Goal: Task Accomplishment & Management: Manage account settings

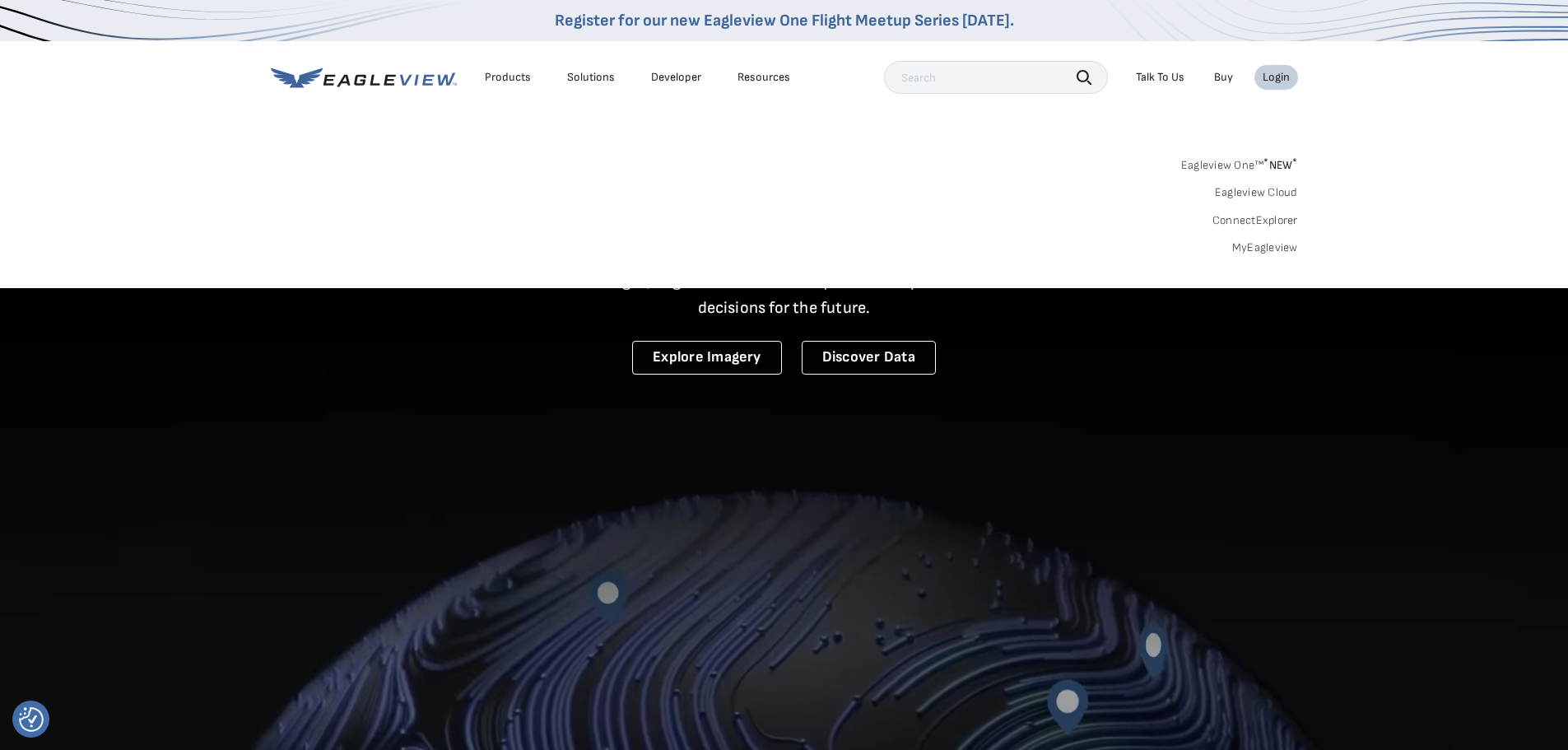
click at [1232, 157] on link "Eagleview One™ * NEW *" at bounding box center [1239, 162] width 116 height 19
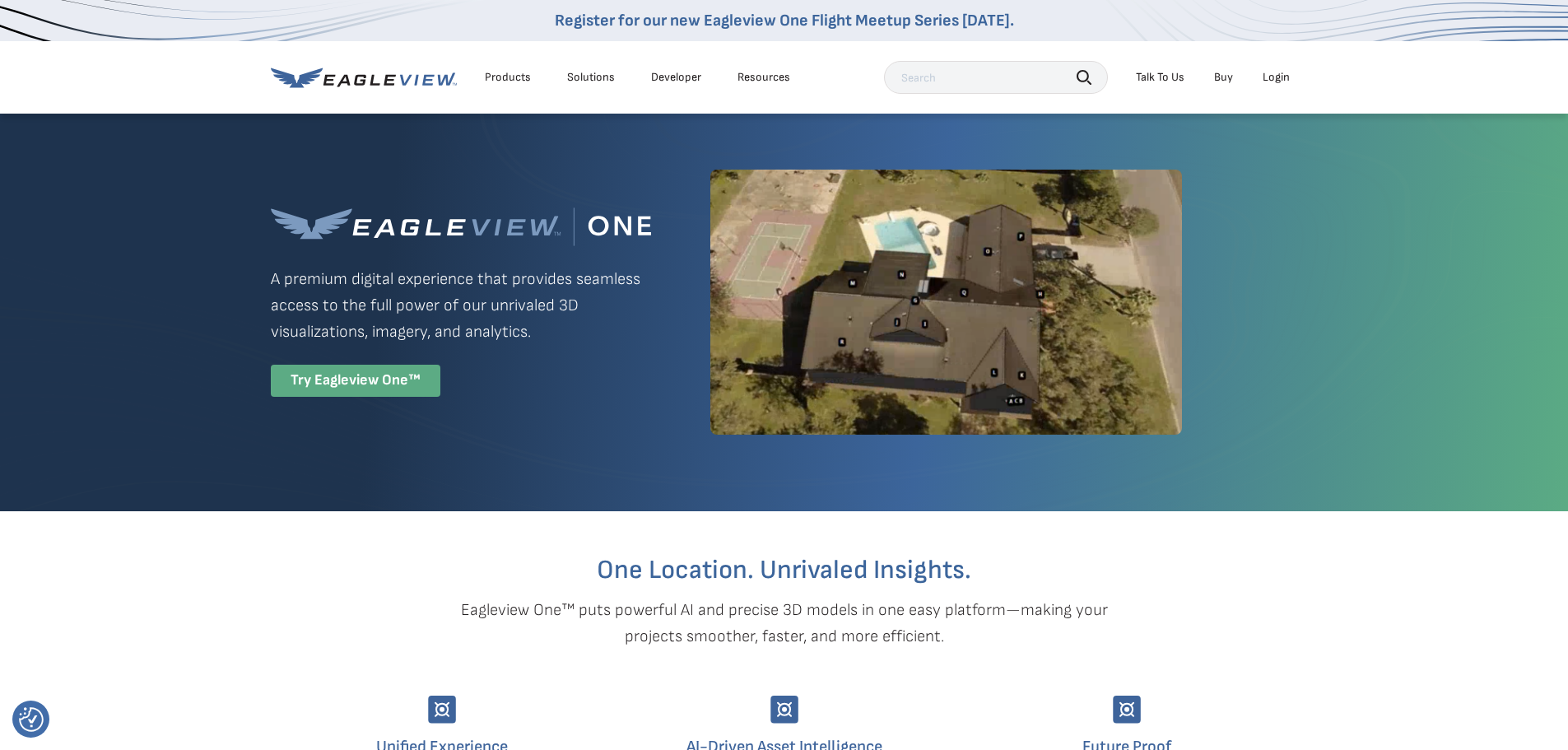
click at [353, 369] on div "Try Eagleview One™" at bounding box center [355, 381] width 169 height 32
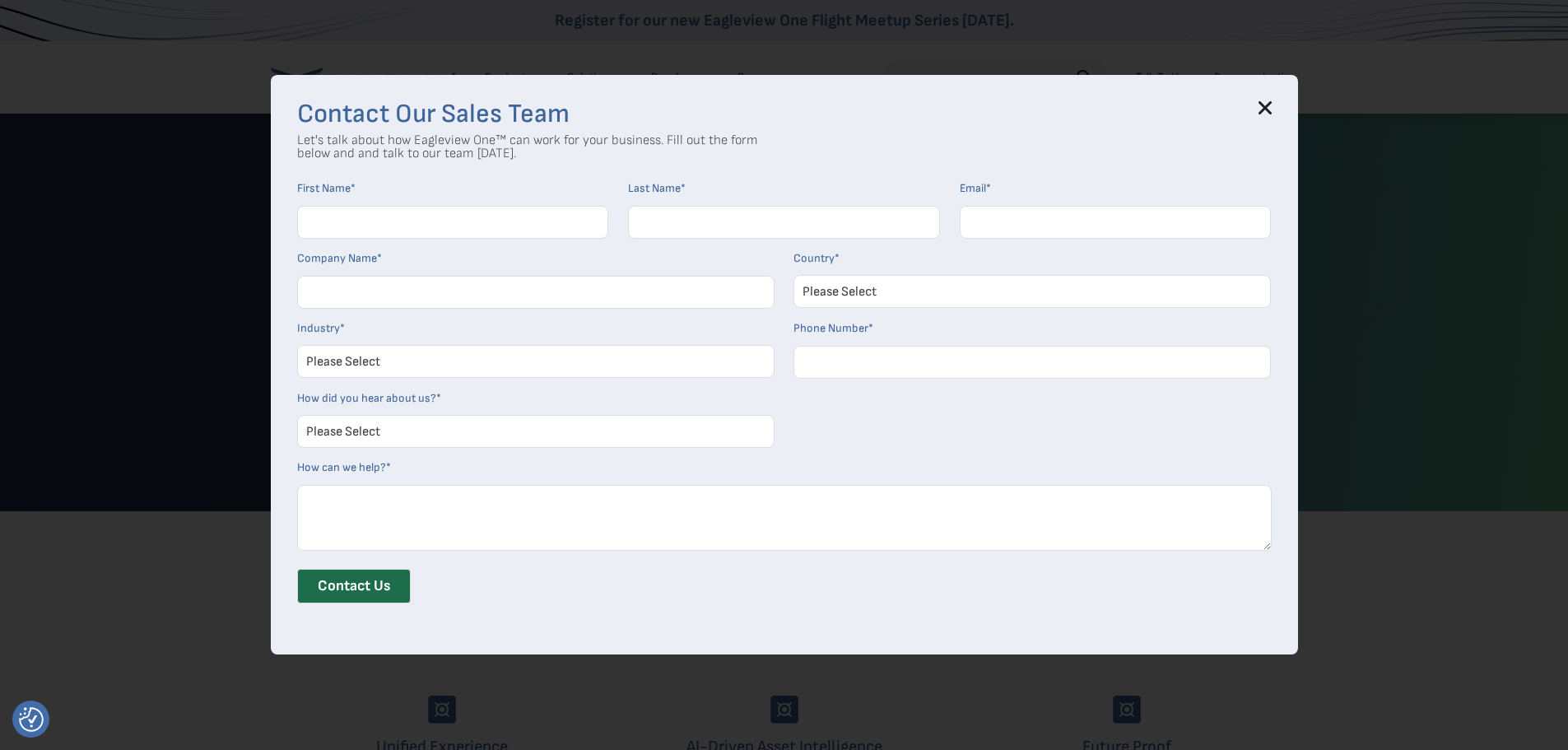
click at [1270, 108] on icon at bounding box center [1264, 108] width 11 height 11
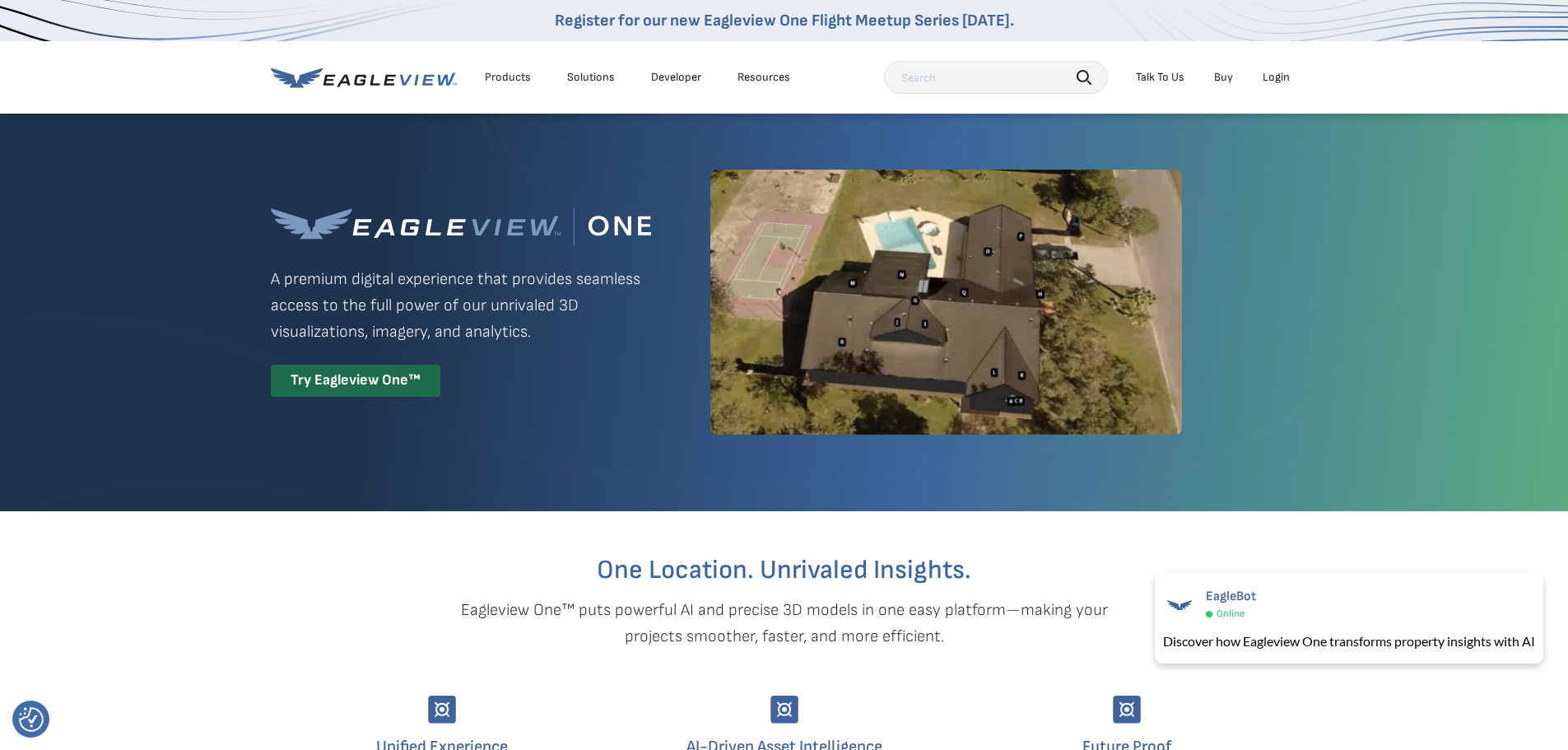
click at [1271, 75] on div "Login" at bounding box center [1276, 77] width 27 height 15
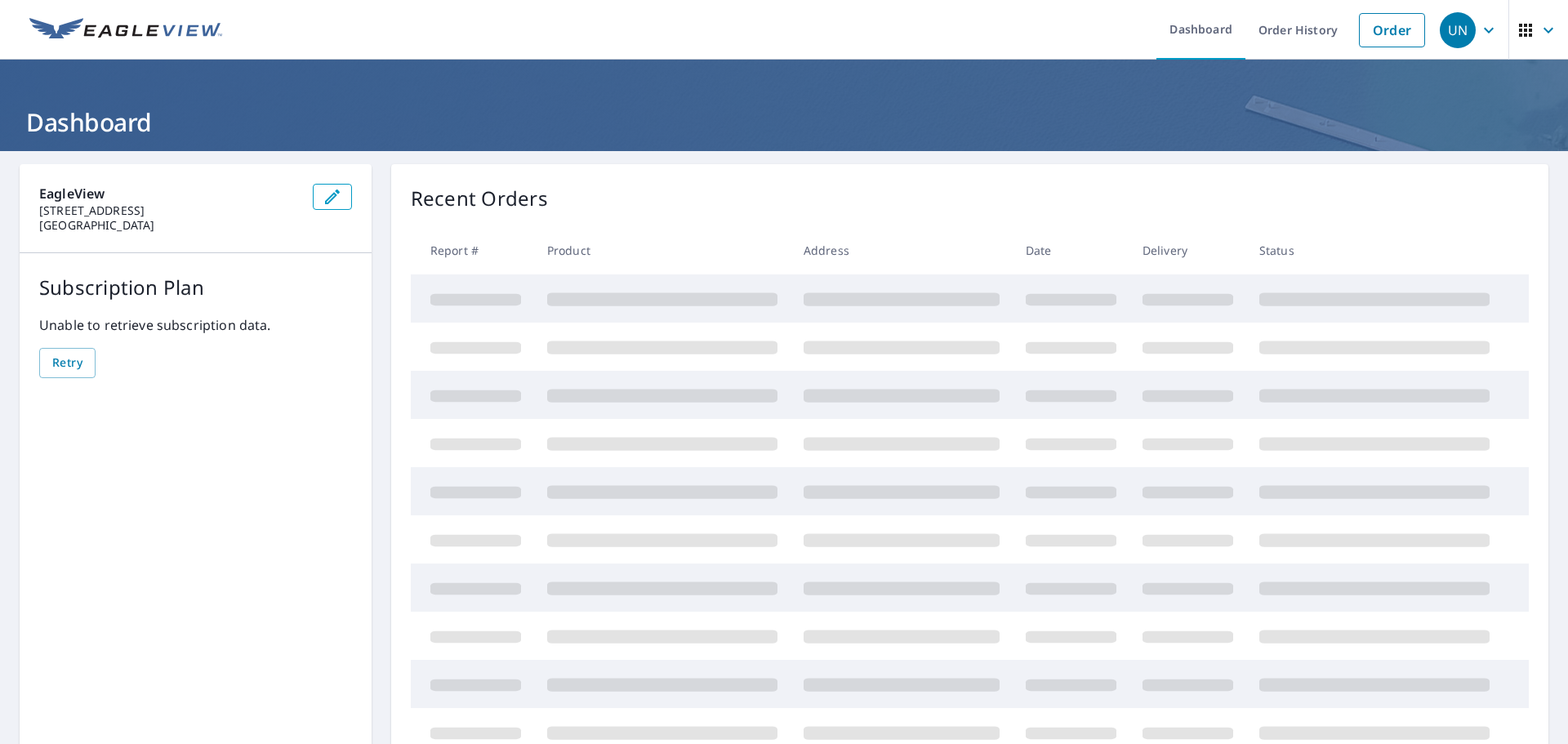
click at [1479, 20] on icon "button" at bounding box center [1489, 30] width 20 height 20
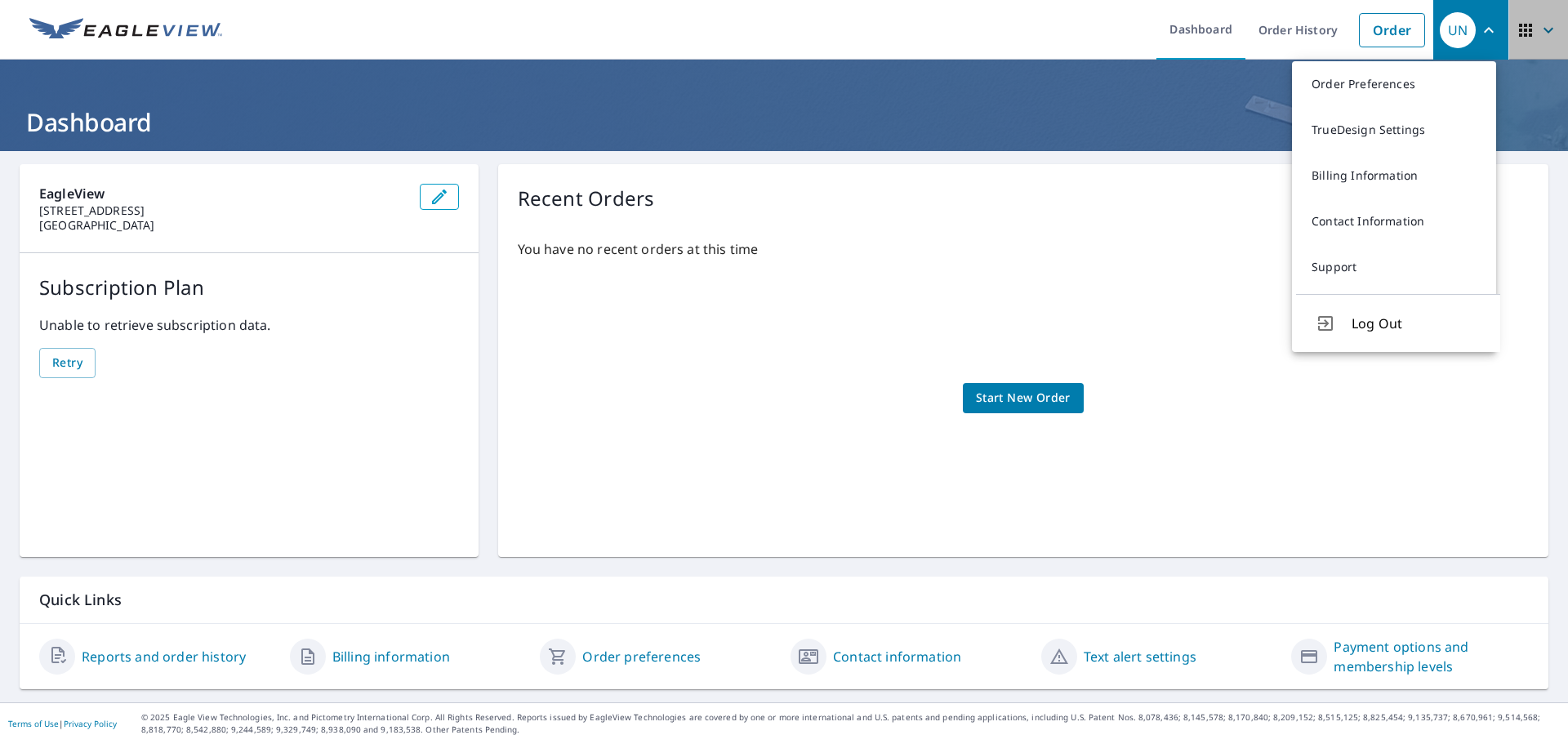
click at [1539, 22] on icon "button" at bounding box center [1548, 30] width 20 height 20
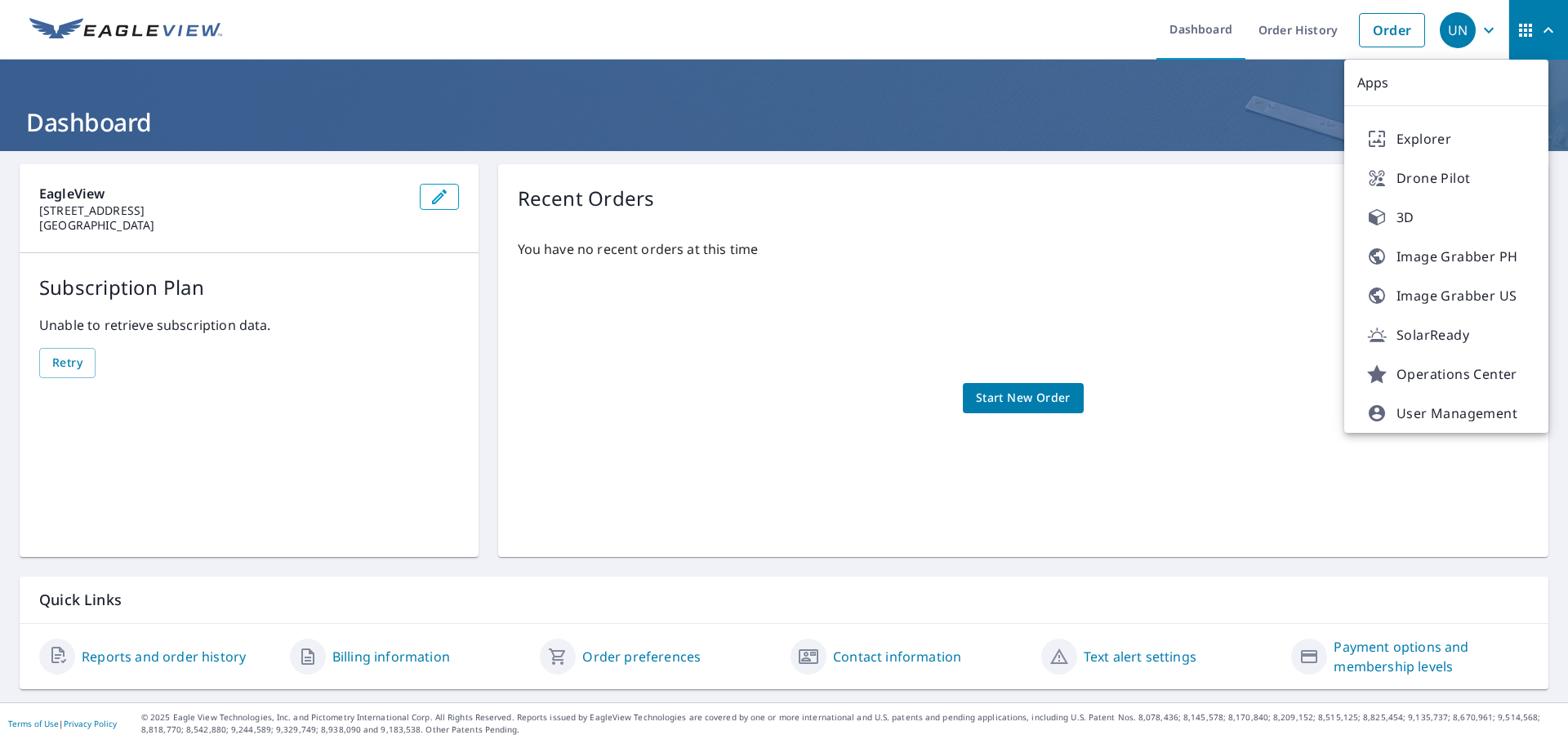
click at [1237, 232] on div "You have no recent orders at this time Start New Order" at bounding box center [1022, 381] width 1011 height 311
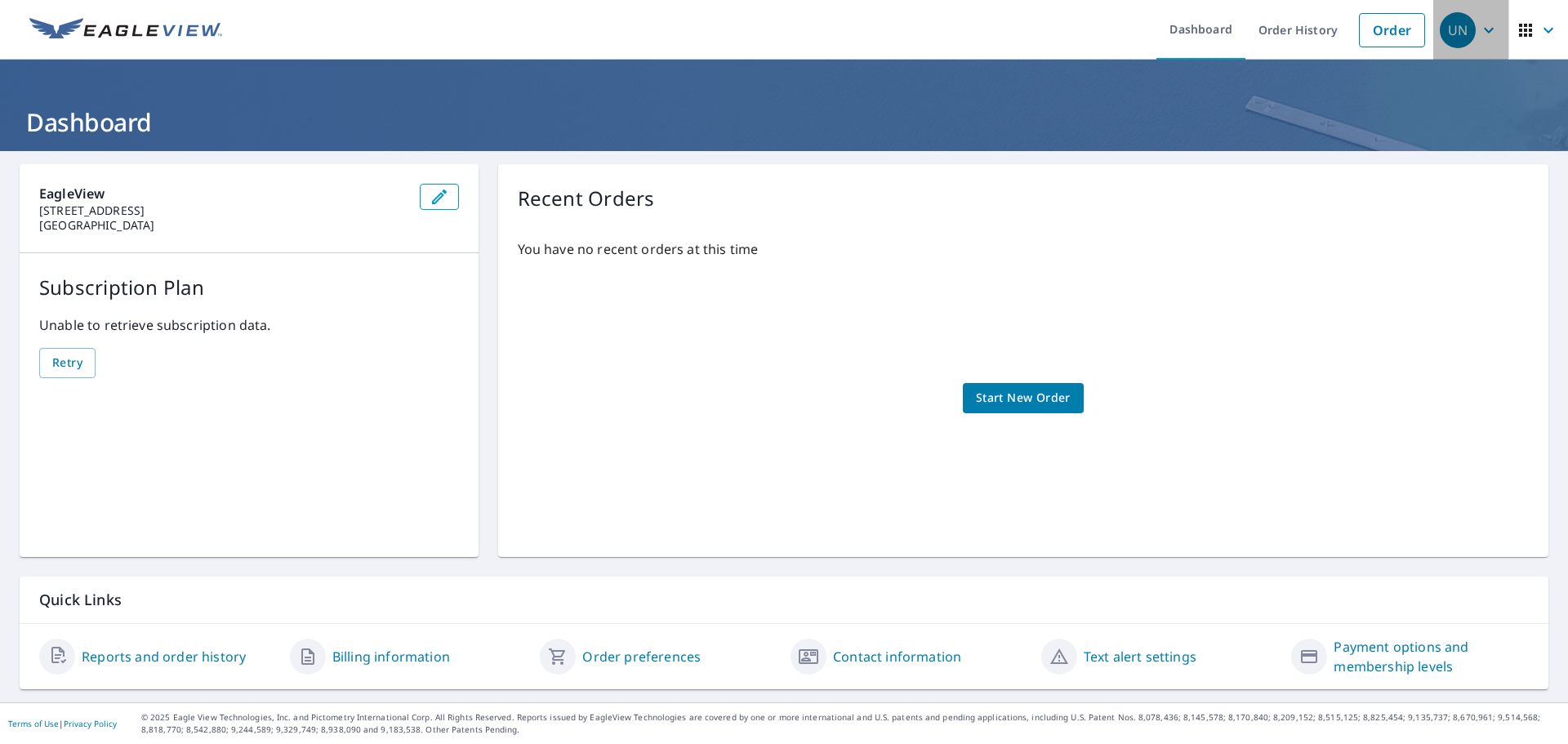
click at [1484, 20] on icon "button" at bounding box center [1489, 30] width 20 height 20
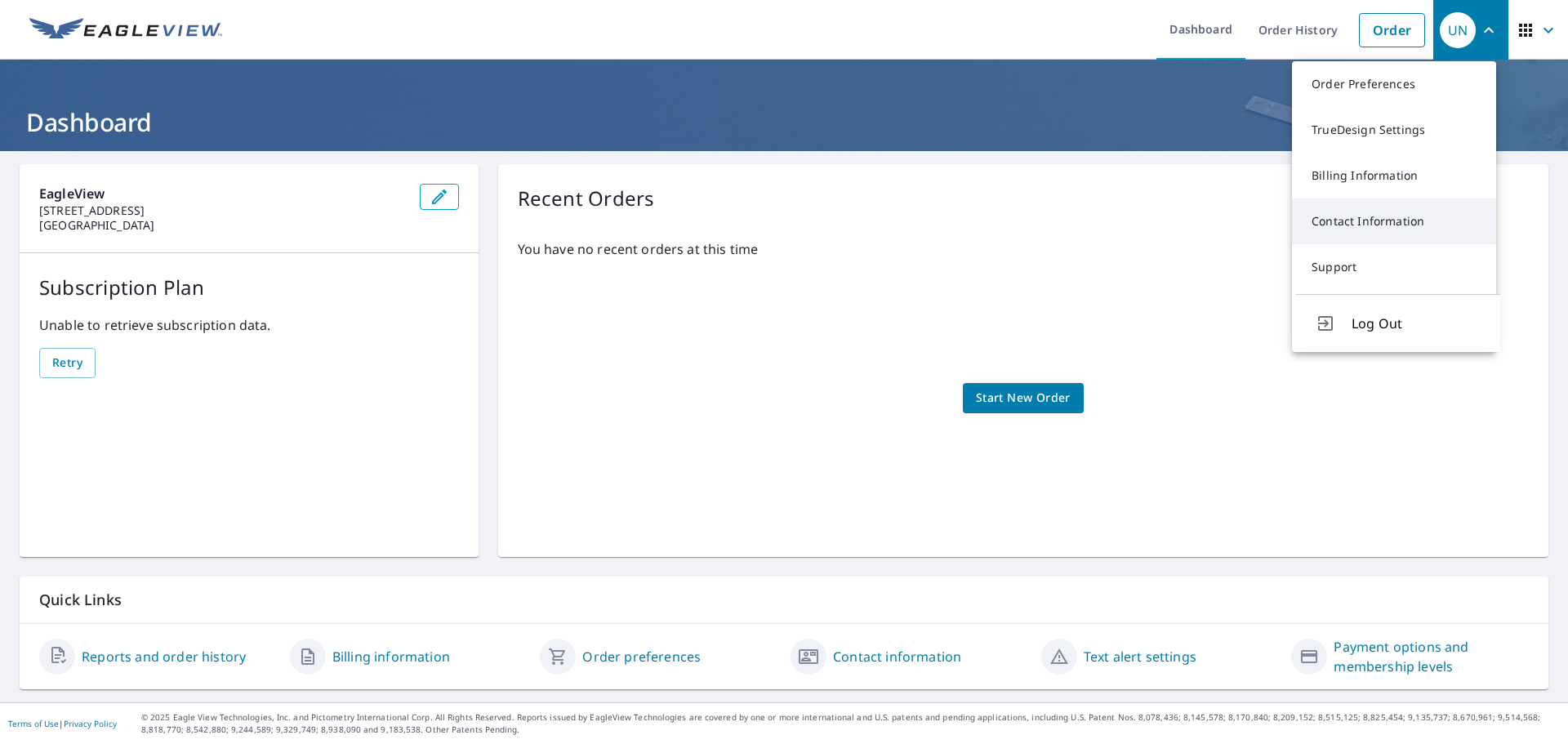
click at [1347, 216] on link "Contact Information" at bounding box center [1394, 220] width 204 height 45
